Goal: Find specific page/section: Find specific page/section

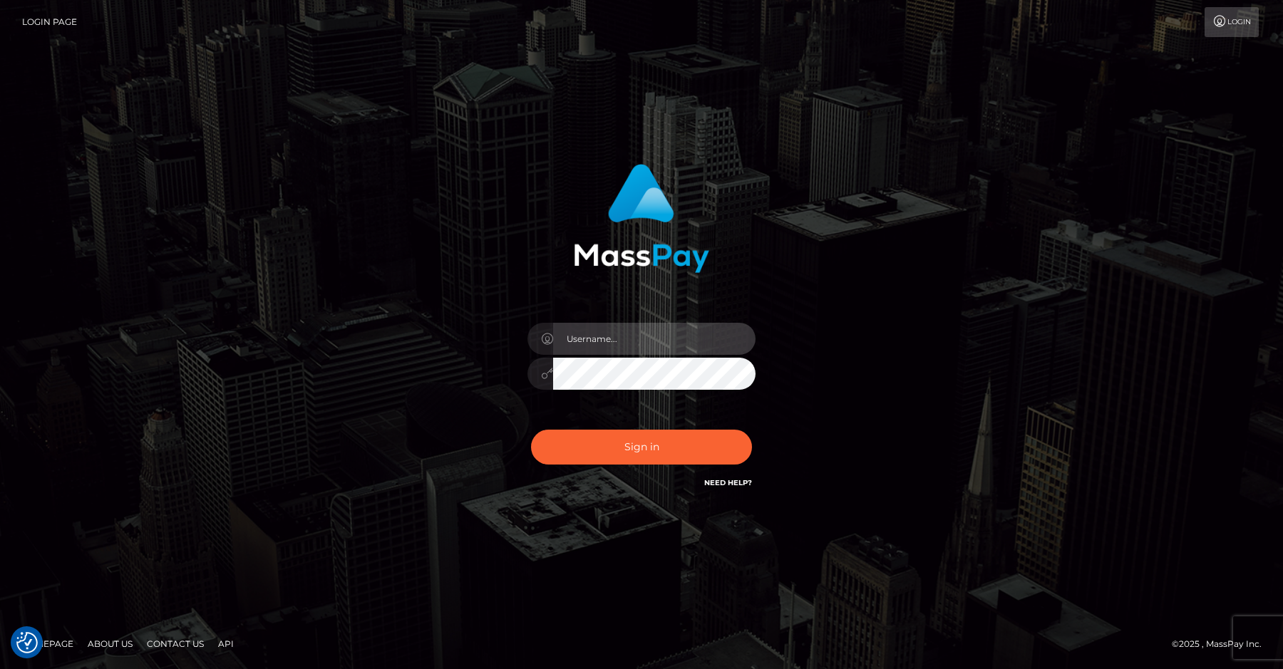
click at [617, 343] on input "text" at bounding box center [654, 339] width 202 height 32
type input "efrain.ievpro"
click at [531, 430] on button "Sign in" at bounding box center [641, 447] width 221 height 35
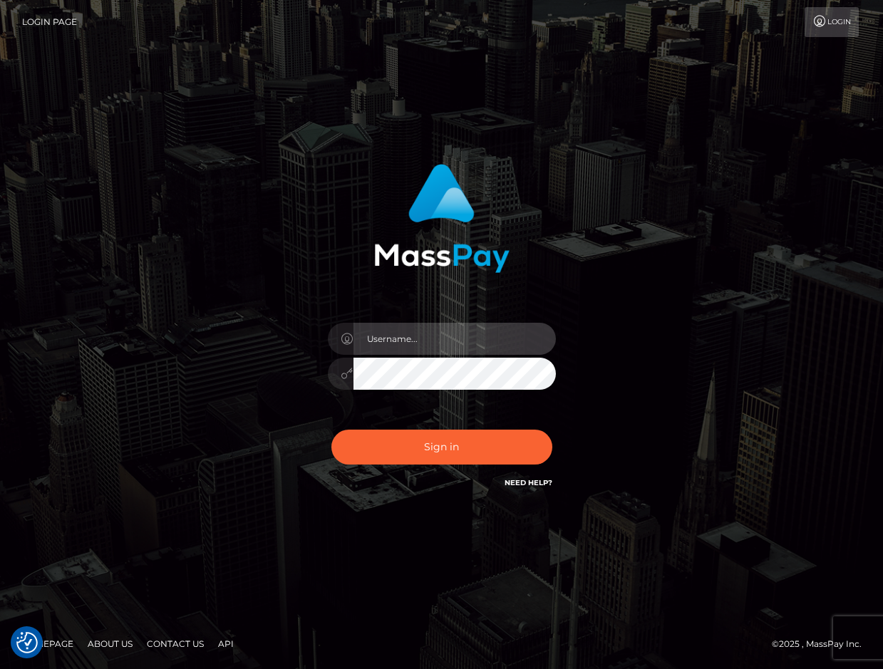
click at [423, 326] on input "text" at bounding box center [455, 339] width 202 height 32
type input "efrain.ievpro"
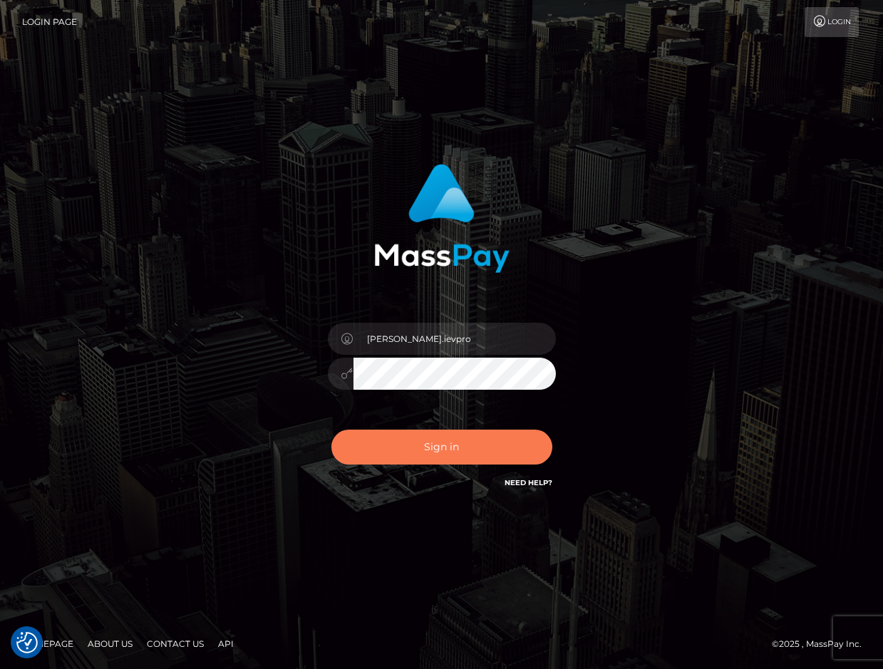
click at [462, 435] on button "Sign in" at bounding box center [442, 447] width 221 height 35
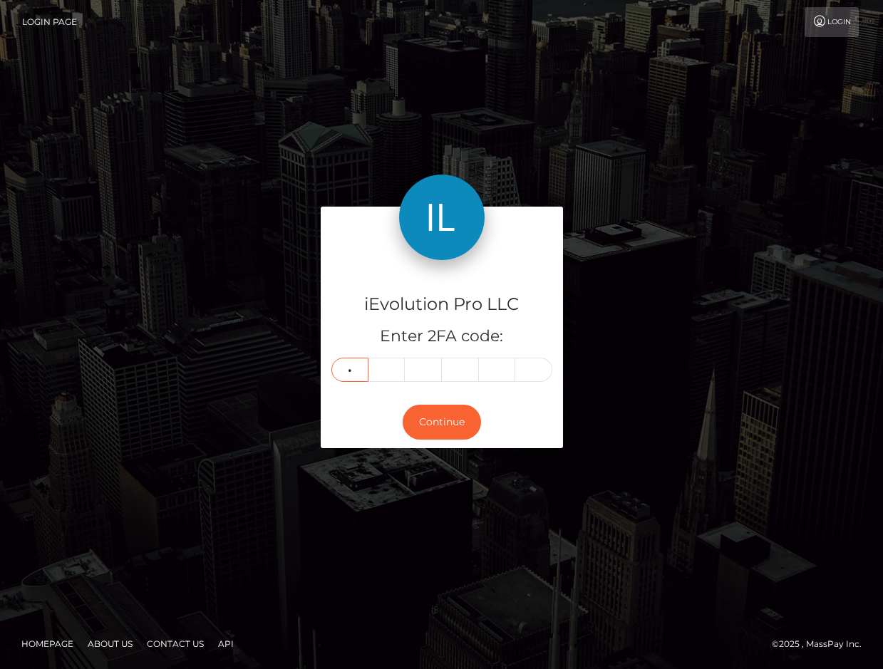
type input "8"
type input "6"
type input "5"
type input "2"
type input "6"
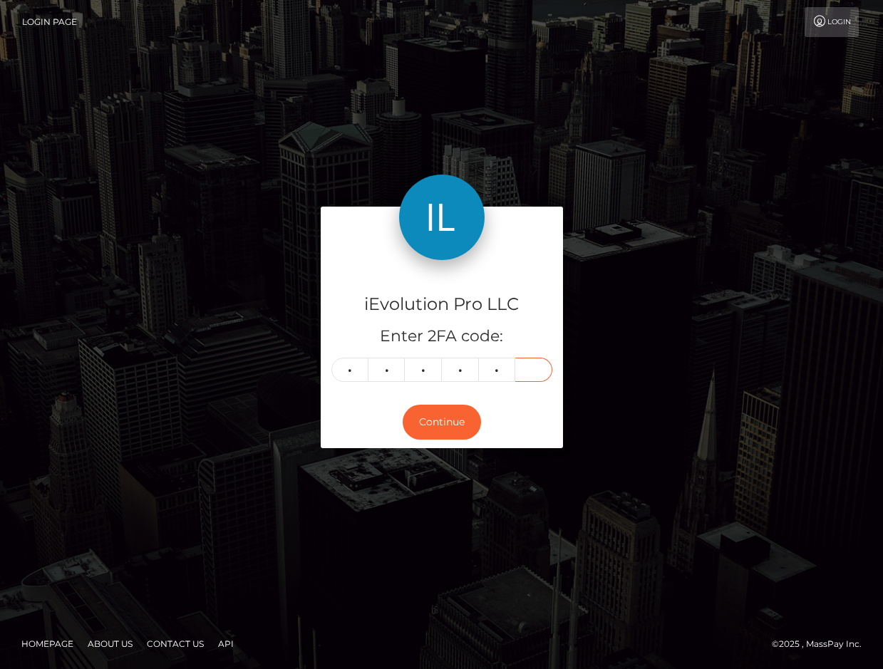
type input "6"
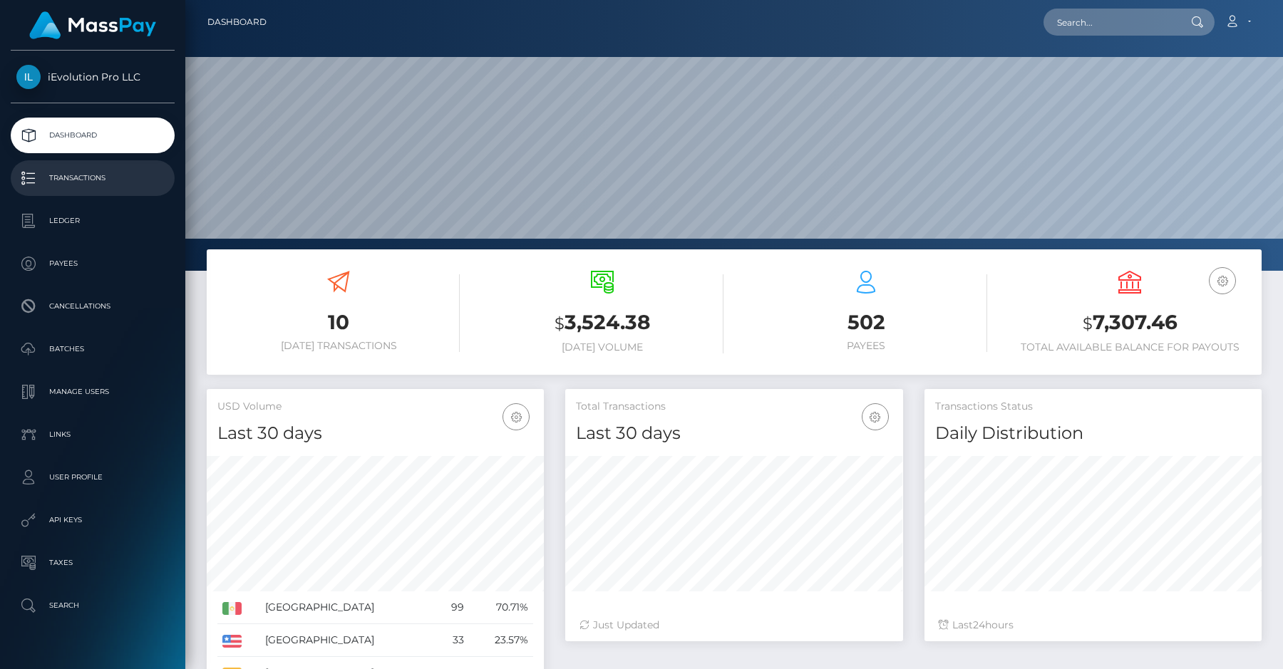
click at [148, 175] on p "Transactions" at bounding box center [92, 178] width 153 height 21
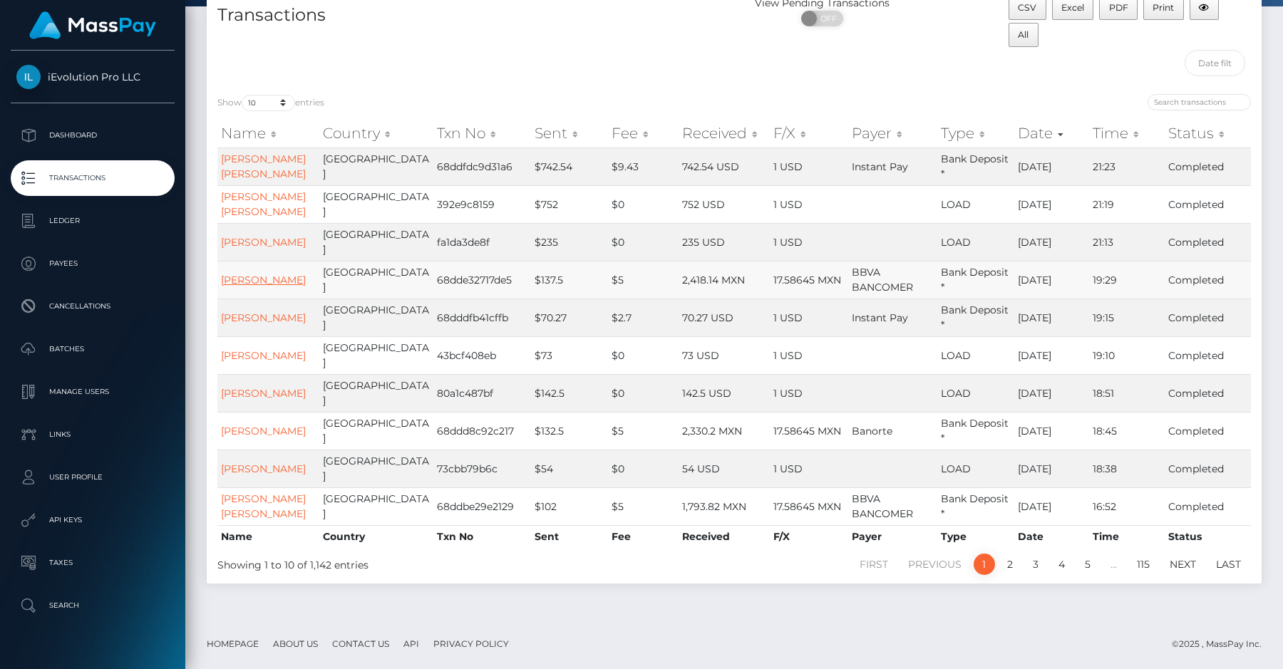
scroll to position [119, 0]
click at [1014, 569] on link "2" at bounding box center [1010, 564] width 21 height 21
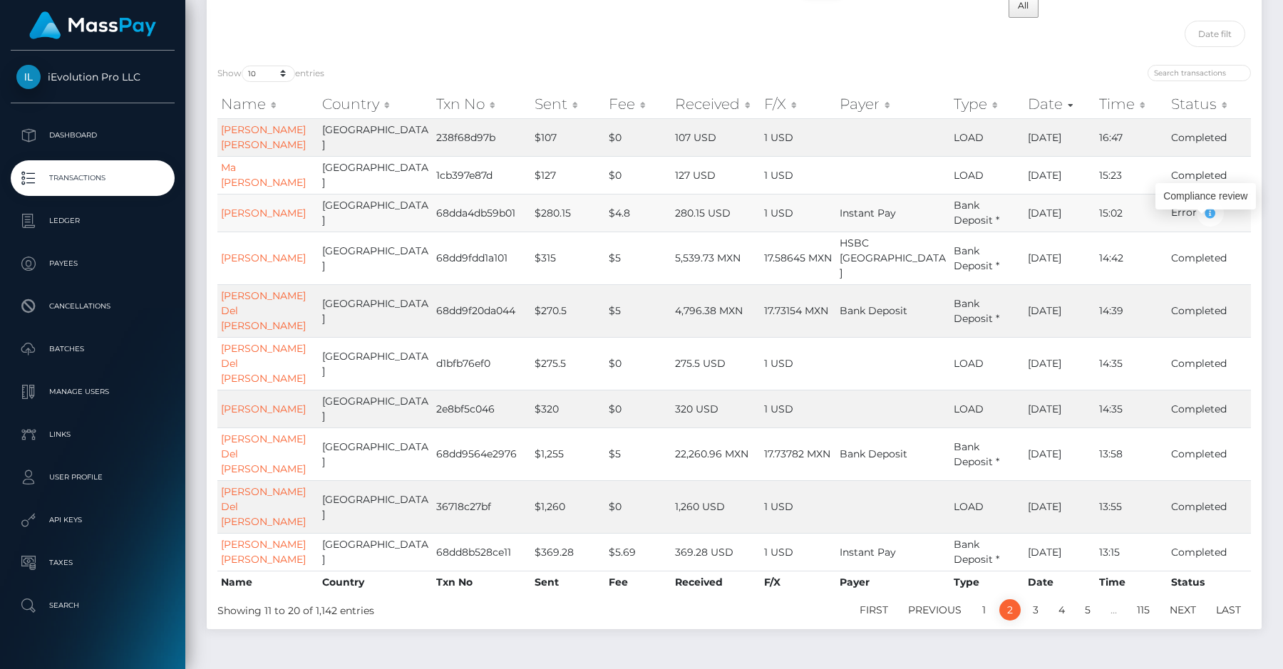
click at [1205, 227] on button "button" at bounding box center [1210, 213] width 27 height 27
click at [1202, 222] on icon "button" at bounding box center [1210, 214] width 17 height 18
click at [247, 227] on td "[PERSON_NAME]" at bounding box center [267, 213] width 101 height 38
click at [254, 218] on link "[PERSON_NAME]" at bounding box center [263, 213] width 85 height 13
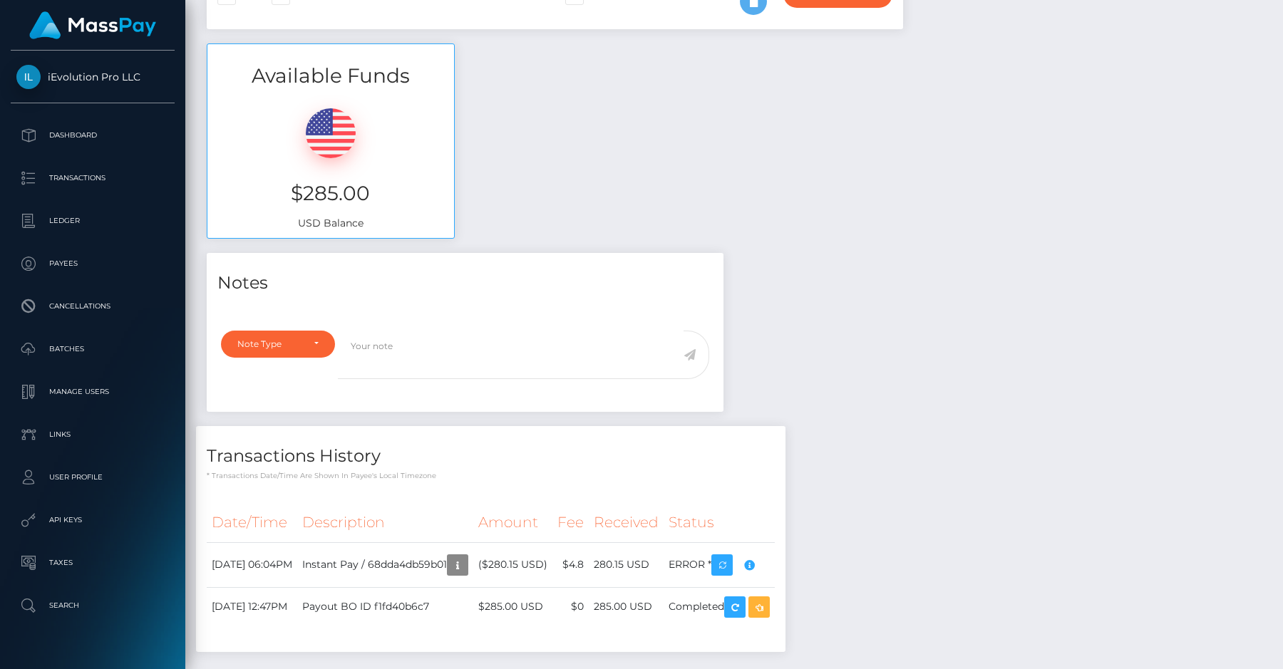
scroll to position [491, 0]
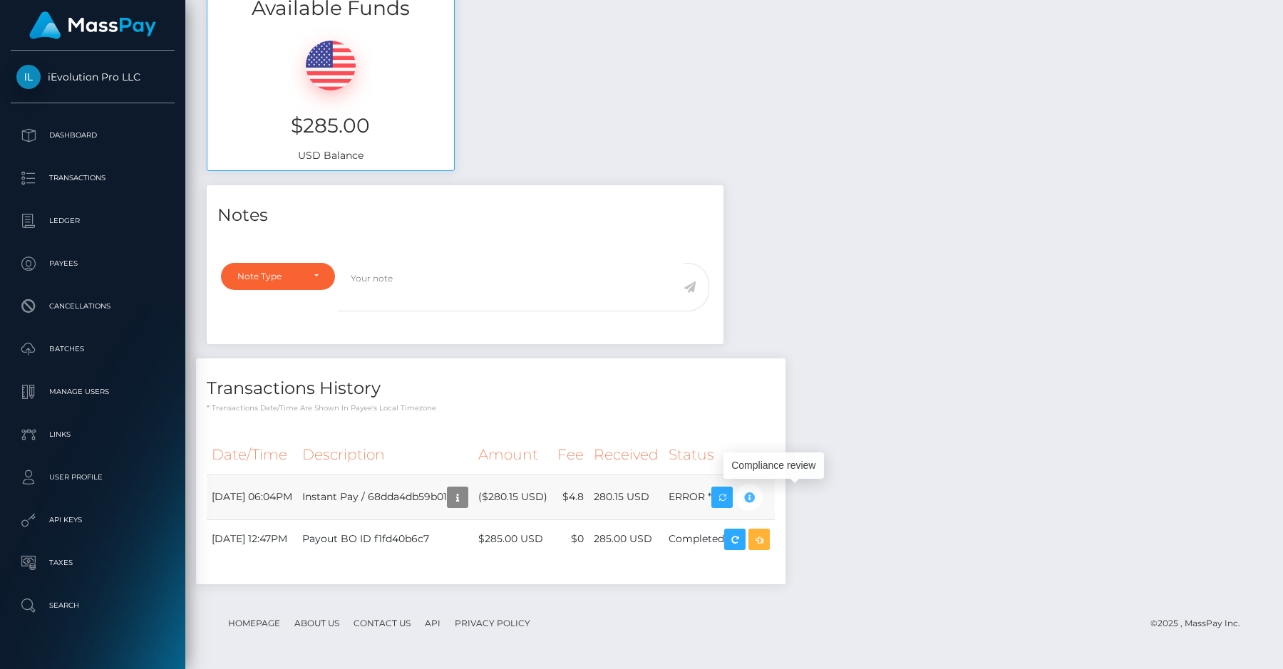
click at [758, 498] on icon "button" at bounding box center [749, 498] width 17 height 18
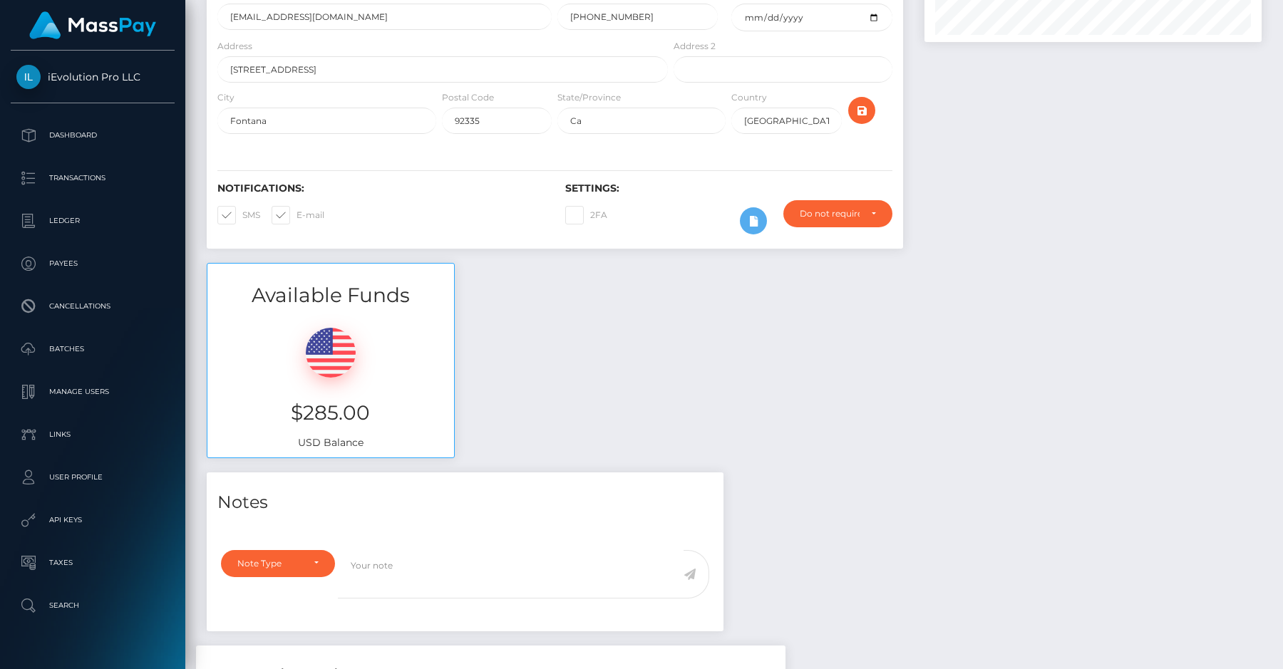
scroll to position [68, 0]
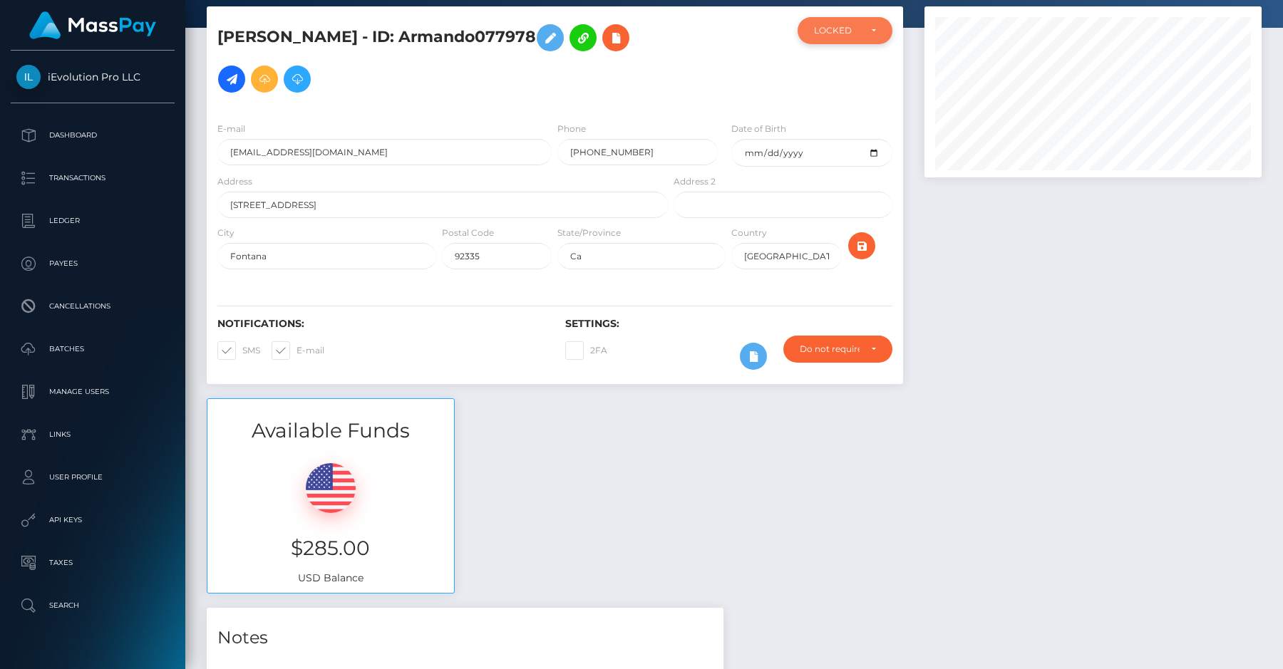
click at [853, 26] on div "LOCKED" at bounding box center [837, 30] width 46 height 11
click at [911, 118] on div "[PERSON_NAME] - ID: Armando077978 LOCKED LOCKED LOCKED E-mail Phone" at bounding box center [555, 202] width 718 height 392
click at [473, 34] on h5 "[PERSON_NAME] - ID: Armando077978" at bounding box center [438, 58] width 443 height 83
copy h5 "Armando077978"
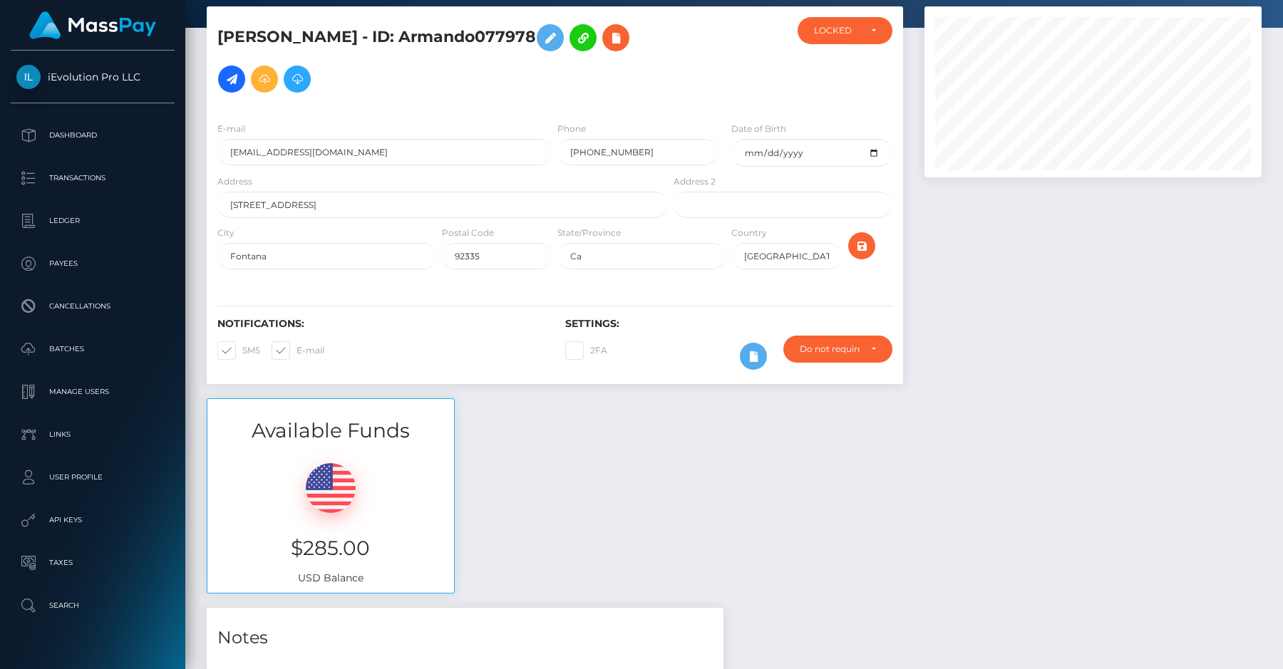
click at [464, 103] on div "[PERSON_NAME] - ID: Armando077978" at bounding box center [439, 63] width 464 height 93
